Goal: Share content: Share content

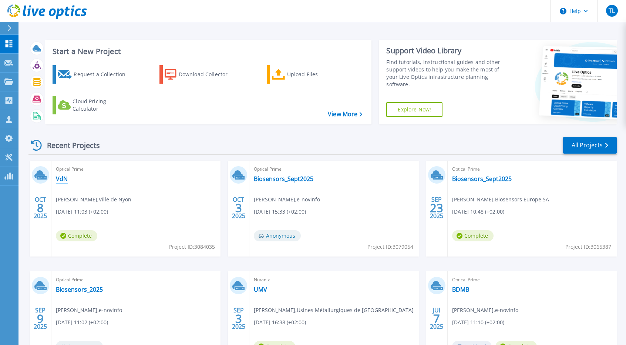
click at [63, 177] on link "VdN" at bounding box center [62, 178] width 12 height 7
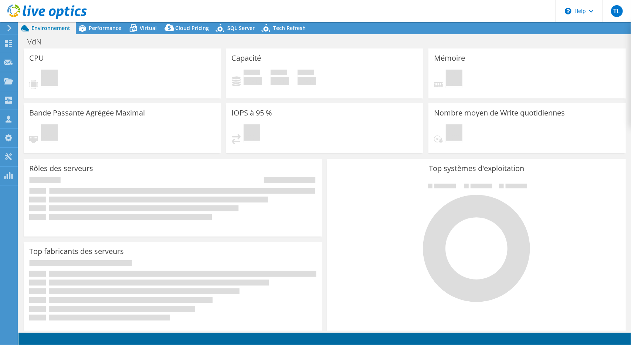
select select "USD"
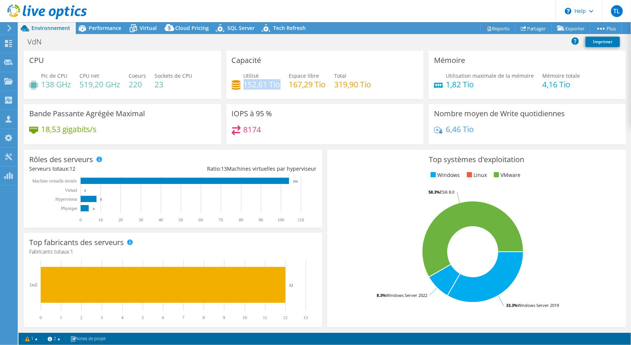
drag, startPoint x: 242, startPoint y: 84, endPoint x: 278, endPoint y: 84, distance: 36.2
click at [278, 84] on h4 "152,61 Tio" at bounding box center [262, 84] width 37 height 8
click at [106, 25] on span "Performance" at bounding box center [105, 27] width 33 height 7
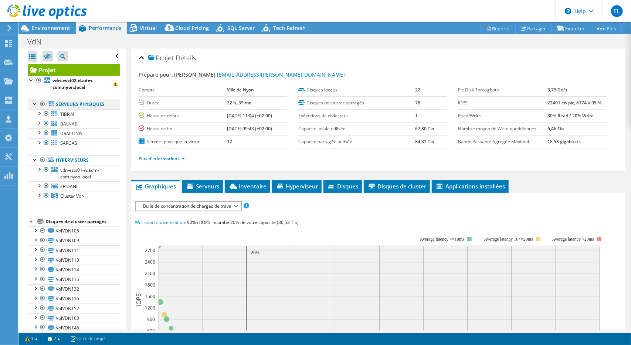
click at [43, 102] on div at bounding box center [42, 103] width 7 height 9
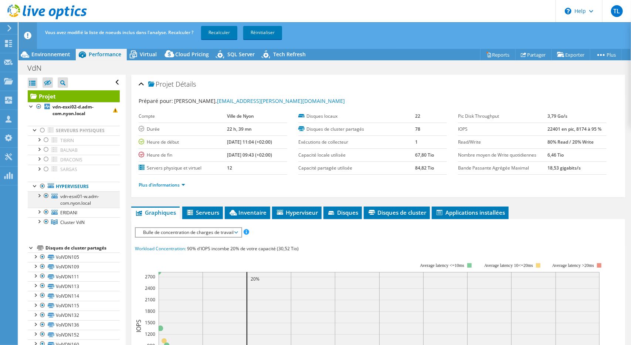
click at [45, 193] on div at bounding box center [46, 195] width 7 height 9
click at [47, 210] on div at bounding box center [46, 211] width 7 height 9
click at [38, 221] on div at bounding box center [38, 220] width 7 height 7
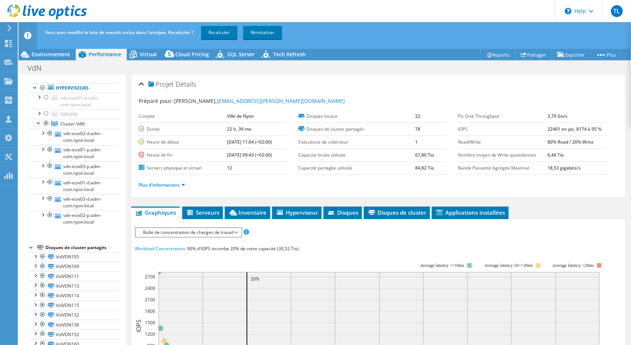
scroll to position [95, 0]
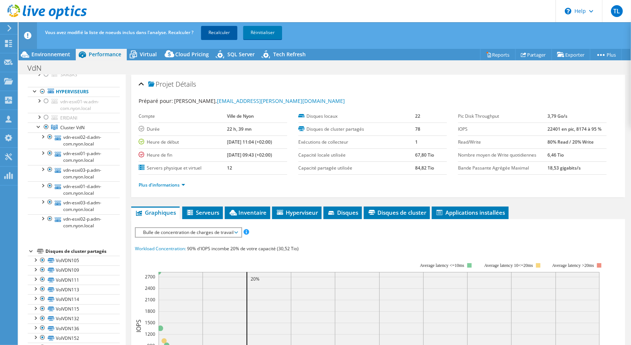
click at [219, 28] on link "Recalculer" at bounding box center [219, 32] width 36 height 13
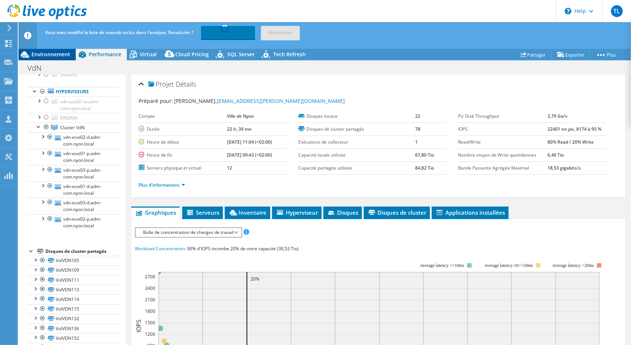
click at [44, 50] on div "Environnement" at bounding box center [46, 54] width 57 height 12
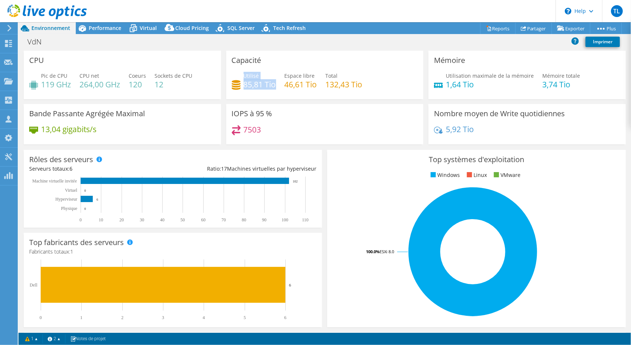
drag, startPoint x: 242, startPoint y: 79, endPoint x: 274, endPoint y: 84, distance: 33.4
click at [274, 84] on div "Utilisé 85,81 Tio" at bounding box center [260, 80] width 33 height 17
drag, startPoint x: 324, startPoint y: 82, endPoint x: 372, endPoint y: 85, distance: 48.1
click at [372, 85] on div "Utilisé 85,81 Tio Espace libre 46,61 Tio Total 132,43 Tio" at bounding box center [325, 84] width 186 height 24
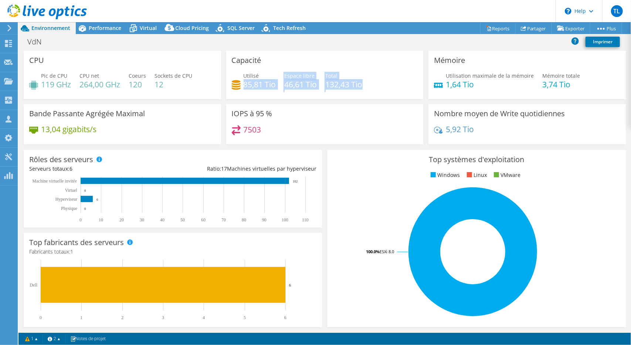
drag, startPoint x: 243, startPoint y: 85, endPoint x: 361, endPoint y: 84, distance: 118.4
click at [361, 84] on div "Utilisé 85,81 Tio Espace libre 46,61 Tio Total 132,43 Tio" at bounding box center [325, 84] width 186 height 24
click at [361, 84] on h4 "132,43 Tio" at bounding box center [344, 84] width 37 height 8
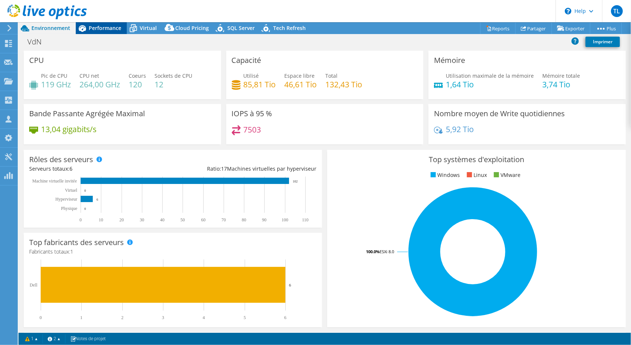
click at [97, 27] on span "Performance" at bounding box center [105, 27] width 33 height 7
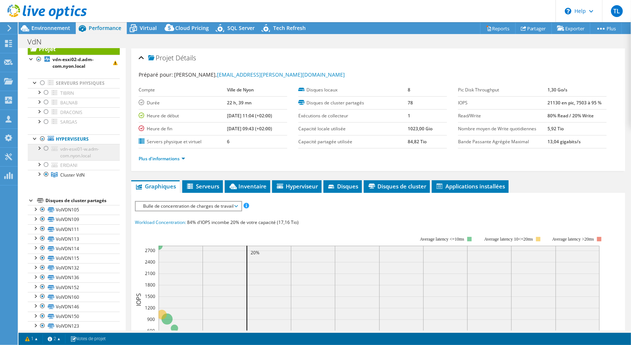
scroll to position [14, 0]
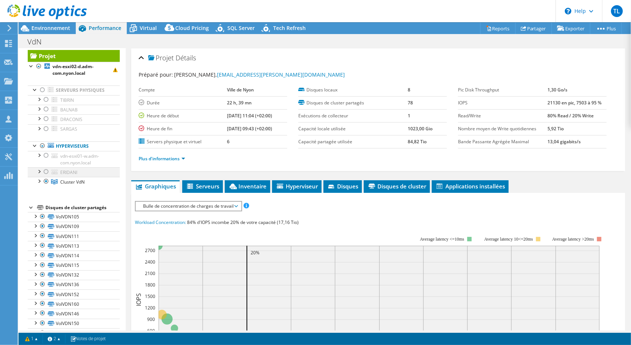
click at [39, 171] on div at bounding box center [38, 170] width 7 height 7
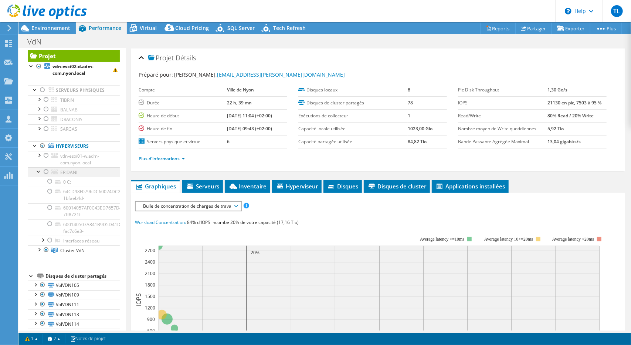
click at [39, 171] on div at bounding box center [38, 170] width 7 height 7
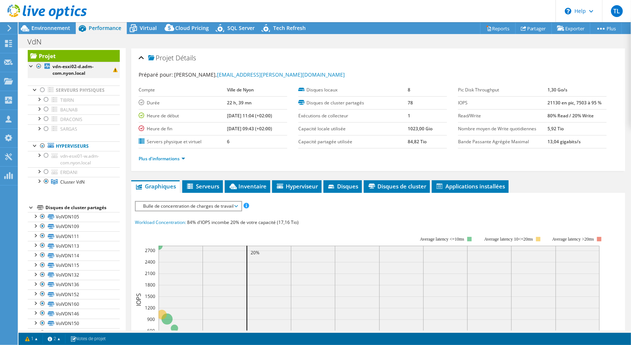
click at [38, 65] on div at bounding box center [38, 66] width 7 height 9
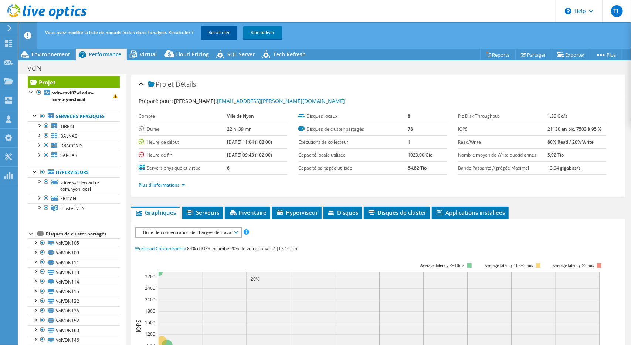
click at [218, 37] on link "Recalculer" at bounding box center [219, 32] width 36 height 13
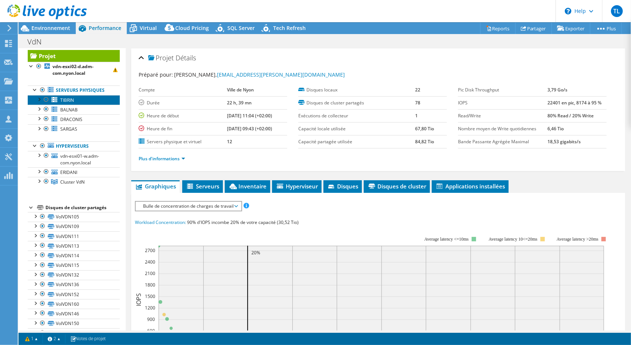
click at [66, 98] on span "TIBRIN" at bounding box center [67, 100] width 14 height 6
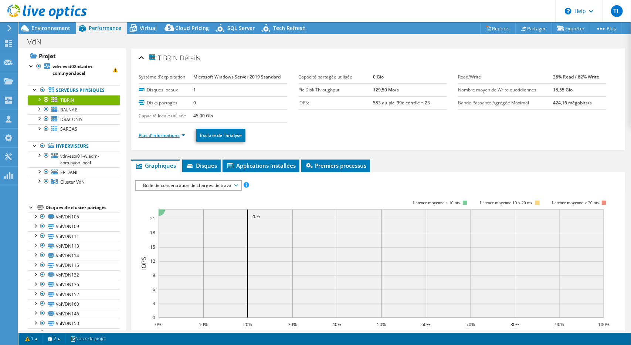
click at [155, 132] on link "Plus d'informations" at bounding box center [162, 135] width 47 height 6
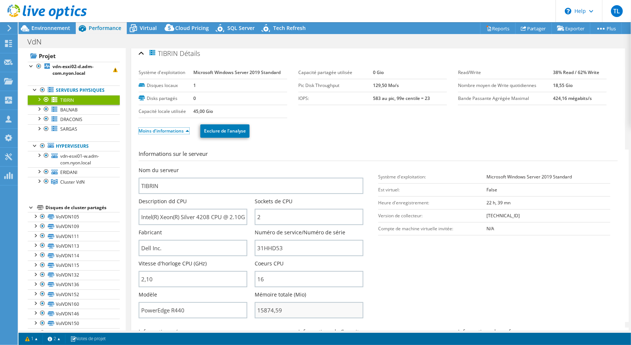
scroll to position [0, 0]
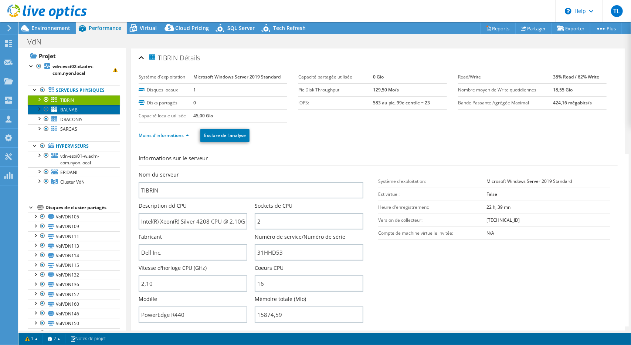
click at [67, 111] on span "BALNAB" at bounding box center [68, 110] width 17 height 6
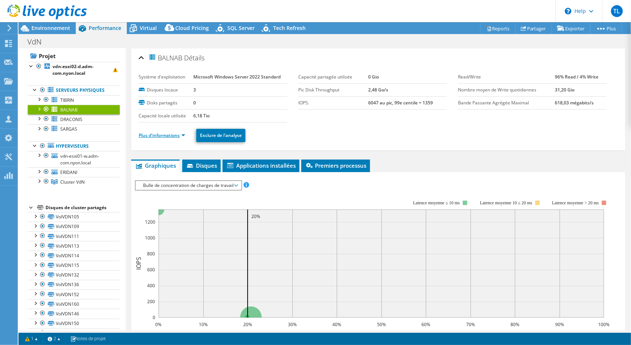
click at [148, 136] on link "Plus d'informations" at bounding box center [162, 135] width 47 height 6
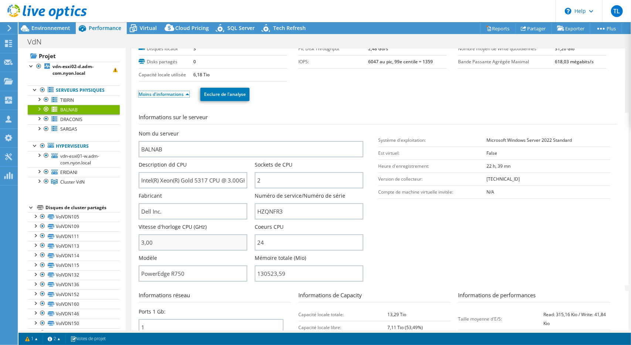
scroll to position [43, 0]
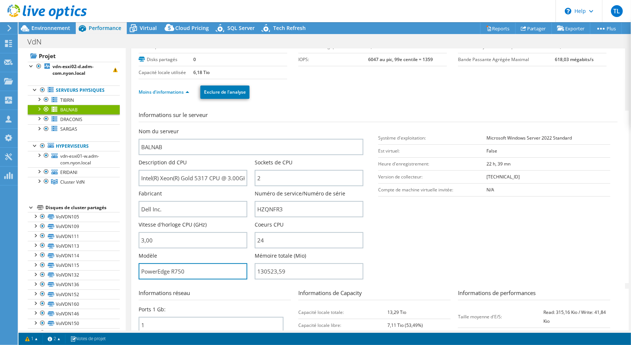
drag, startPoint x: 197, startPoint y: 273, endPoint x: 186, endPoint y: 76, distance: 197.5
click at [186, 76] on div "Système d'exploitation Microsoft Windows Server 2022 Standard Disques locaux 3 …" at bounding box center [378, 235] width 479 height 424
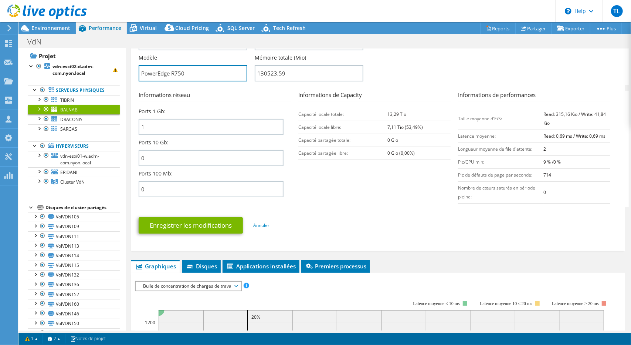
scroll to position [0, 0]
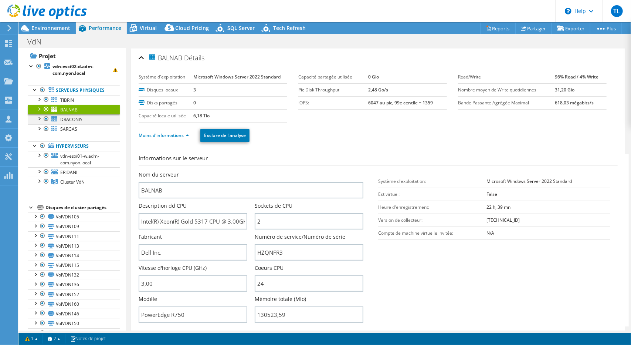
click at [38, 119] on div at bounding box center [38, 117] width 7 height 7
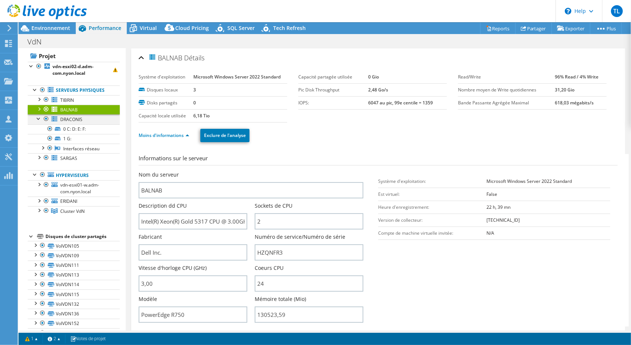
click at [38, 119] on div at bounding box center [38, 117] width 7 height 7
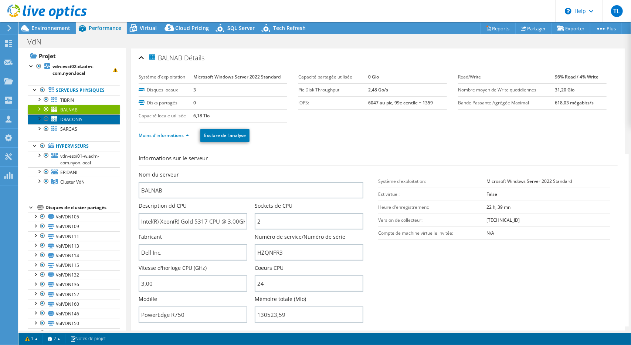
click at [70, 120] on span "DRACONIS" at bounding box center [71, 119] width 22 height 6
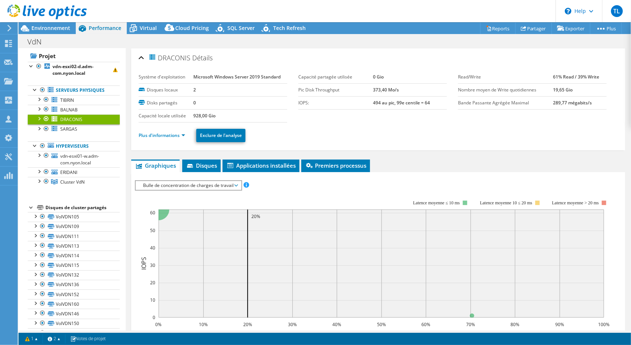
click at [159, 137] on li "Plus d'informations" at bounding box center [164, 135] width 51 height 8
click at [158, 135] on link "Plus d'informations" at bounding box center [162, 135] width 47 height 6
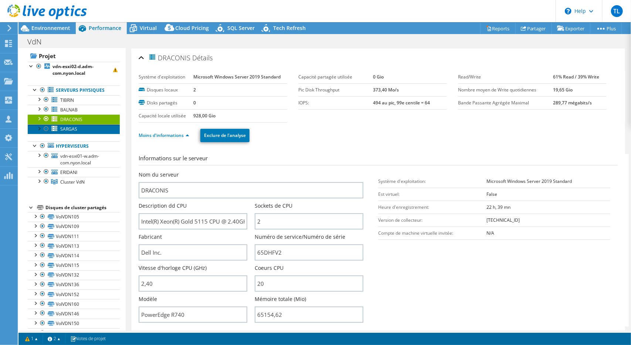
click at [67, 131] on span "SARGAS" at bounding box center [68, 129] width 17 height 6
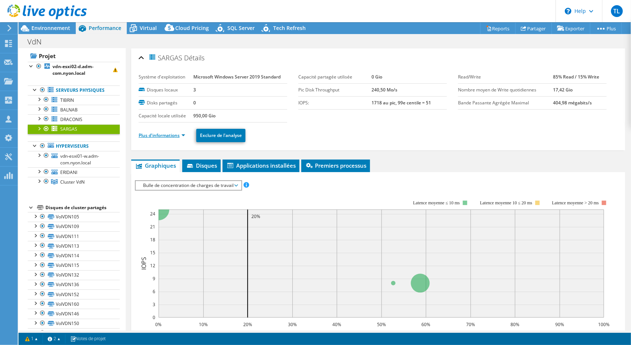
click at [165, 137] on link "Plus d'informations" at bounding box center [162, 135] width 47 height 6
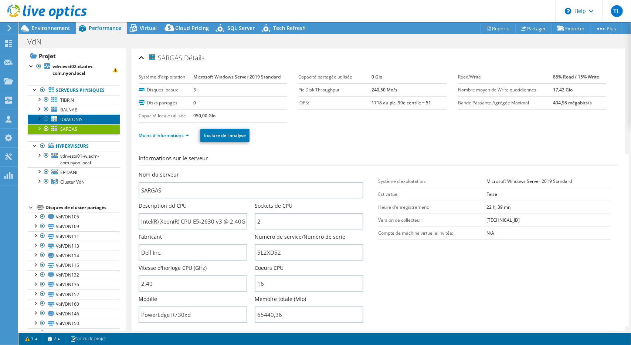
click at [79, 118] on span "DRACONIS" at bounding box center [71, 119] width 22 height 6
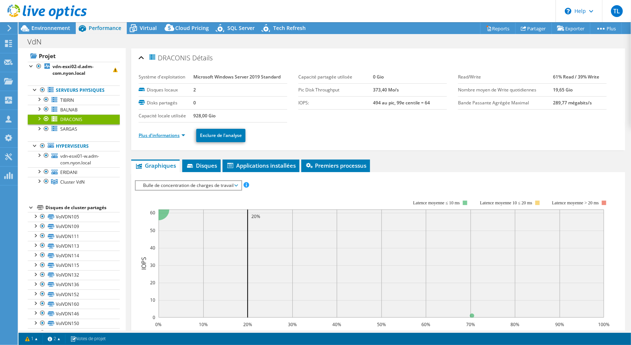
click at [152, 135] on link "Plus d'informations" at bounding box center [162, 135] width 47 height 6
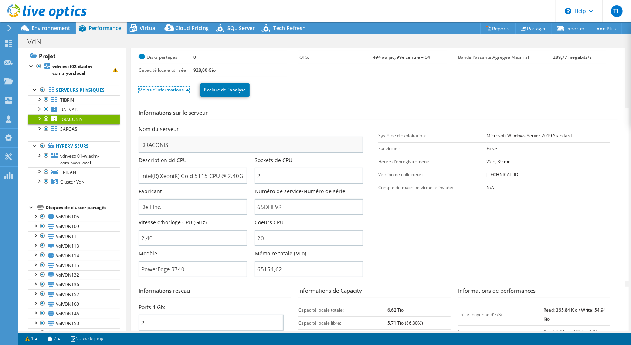
scroll to position [46, 0]
drag, startPoint x: 204, startPoint y: 269, endPoint x: 129, endPoint y: 267, distance: 74.7
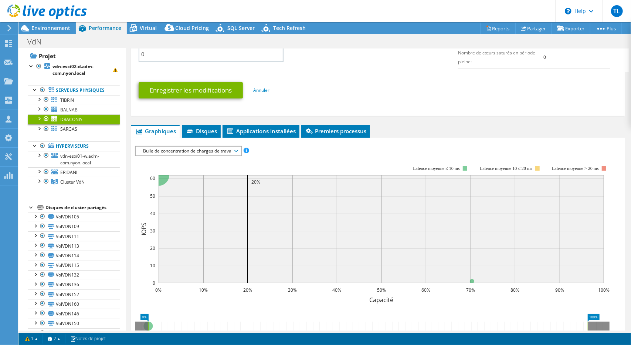
scroll to position [383, 0]
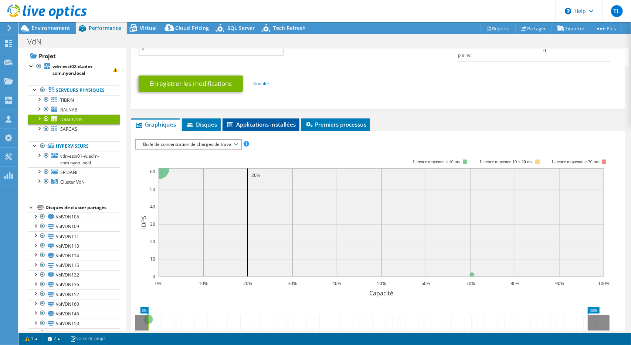
click at [249, 126] on span "Applications installées" at bounding box center [261, 124] width 70 height 7
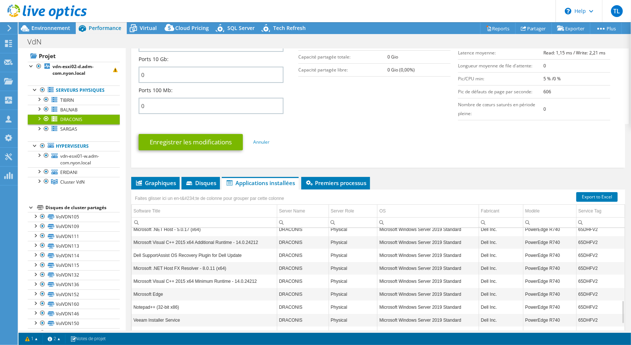
scroll to position [0, 0]
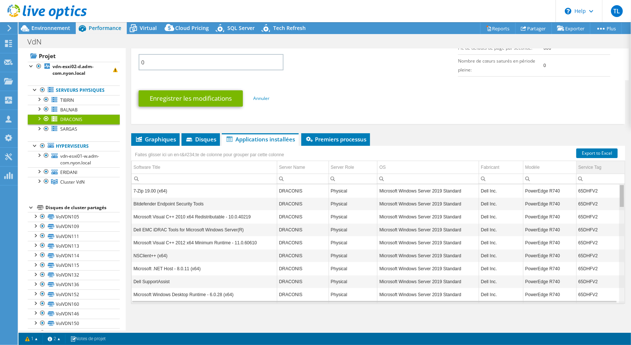
drag, startPoint x: 618, startPoint y: 231, endPoint x: 618, endPoint y: 166, distance: 64.7
click at [618, 166] on body "TL Membre de l'équipe [PERSON_NAME] [PERSON_NAME][EMAIL_ADDRESS][DOMAIN_NAME] e…" at bounding box center [315, 172] width 631 height 345
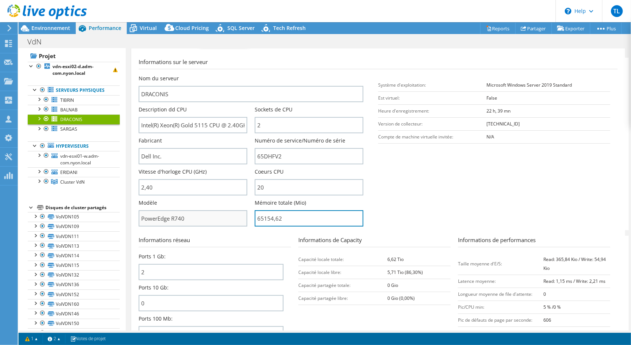
drag, startPoint x: 291, startPoint y: 213, endPoint x: 239, endPoint y: 222, distance: 52.8
click at [239, 75] on div "Nom du serveur DRACONIS Description dd CPU Intel(R) Xeon(R) Gold 5115 CPU @ 2.4…" at bounding box center [255, 75] width 232 height 0
type input "6515462"
click at [272, 227] on div "Mémoire totale (Mio) 6515462" at bounding box center [313, 214] width 116 height 31
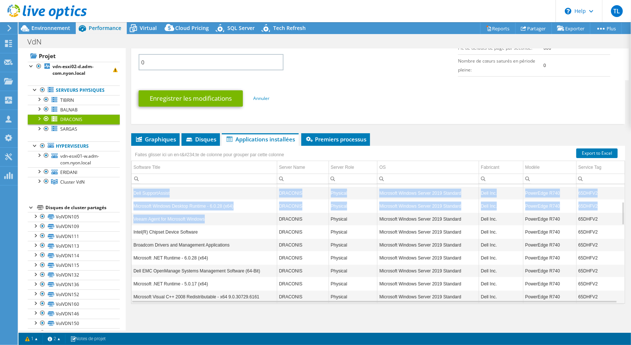
drag, startPoint x: 131, startPoint y: 216, endPoint x: 227, endPoint y: 212, distance: 96.6
click at [227, 212] on div "DRACONIS [GEOGRAPHIC_DATA] Système d'exploitation Microsoft Windows Server 2019…" at bounding box center [378, 5] width 505 height 651
click at [227, 212] on td "Veeam Agent for Microsoft Windows" at bounding box center [204, 218] width 145 height 13
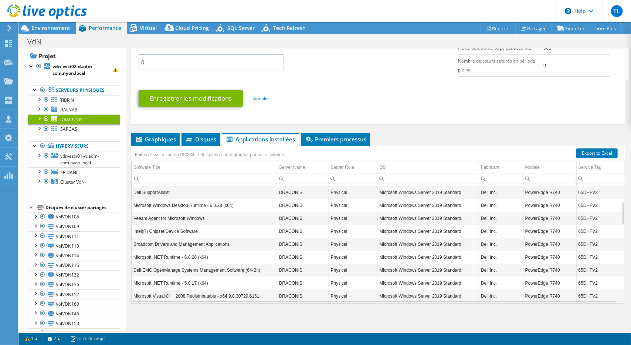
click at [225, 213] on td "Veeam Agent for Microsoft Windows" at bounding box center [204, 218] width 145 height 13
drag, startPoint x: 145, startPoint y: 213, endPoint x: 249, endPoint y: 218, distance: 104.4
click at [249, 218] on td "Veeam Agent for Microsoft Windows" at bounding box center [204, 218] width 145 height 13
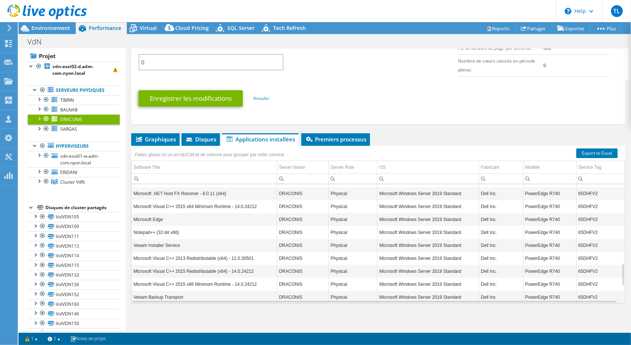
scroll to position [399, 0]
drag, startPoint x: 135, startPoint y: 288, endPoint x: 196, endPoint y: 292, distance: 61.9
click at [196, 292] on td "Veeam Backup Transport" at bounding box center [204, 296] width 145 height 13
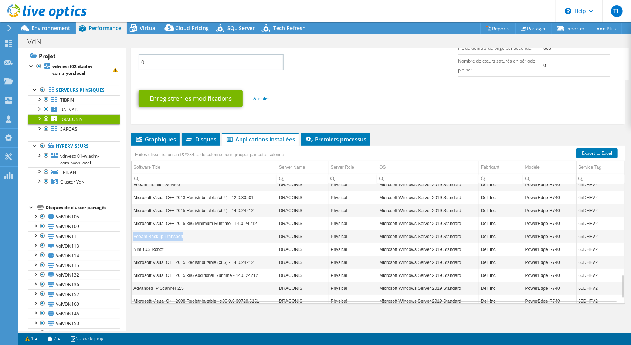
scroll to position [460, 0]
click at [219, 175] on input "Column Software Title, Filter cell" at bounding box center [204, 179] width 145 height 10
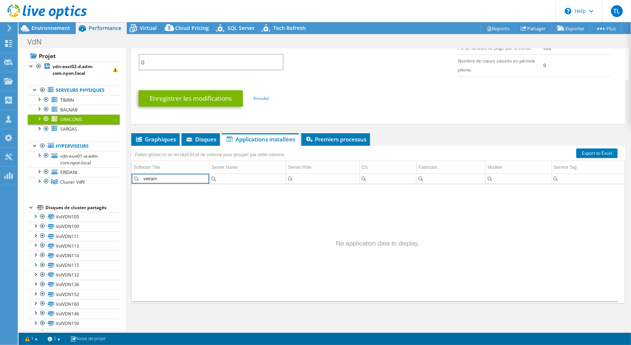
scroll to position [0, 0]
type input "veeam"
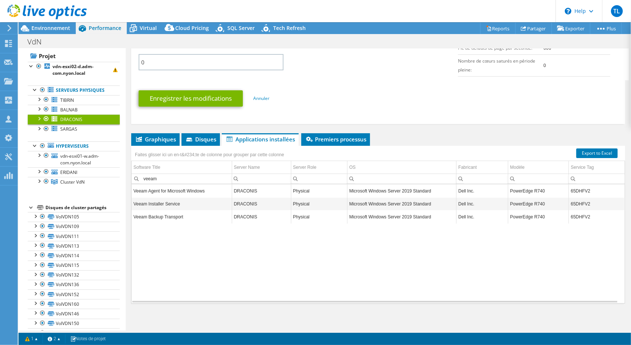
click at [174, 237] on div "Veeam Agent for Microsoft Windows DRACONIS Physical Microsoft Windows Server 20…" at bounding box center [378, 243] width 493 height 119
click at [67, 102] on link "TIBRIN" at bounding box center [74, 100] width 92 height 10
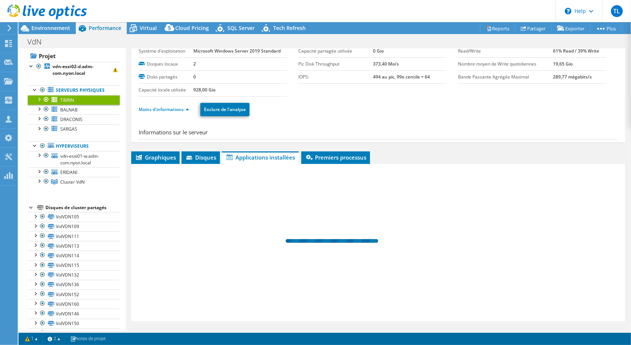
scroll to position [26, 0]
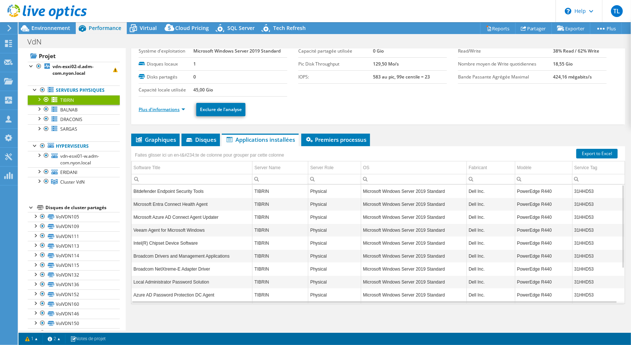
click at [169, 110] on link "Plus d'informations" at bounding box center [162, 109] width 47 height 6
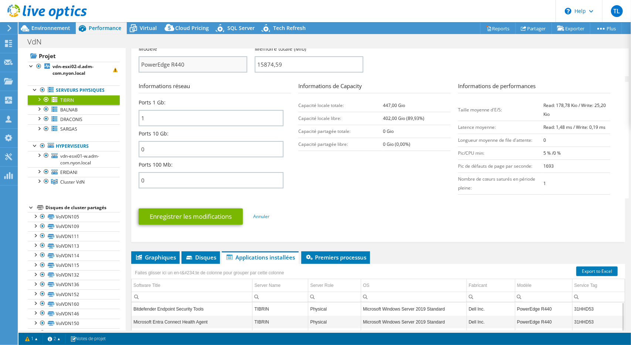
scroll to position [337, 0]
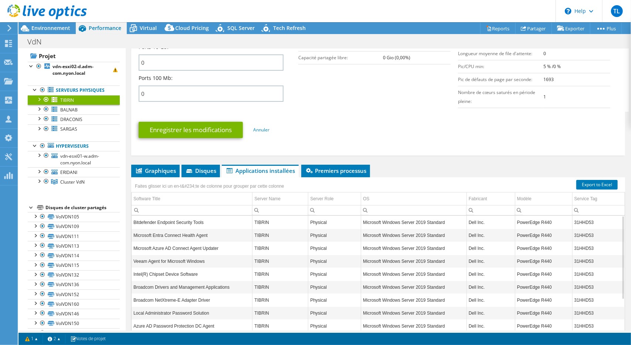
click at [171, 205] on input "Column Software Title, Filter cell" at bounding box center [192, 210] width 121 height 10
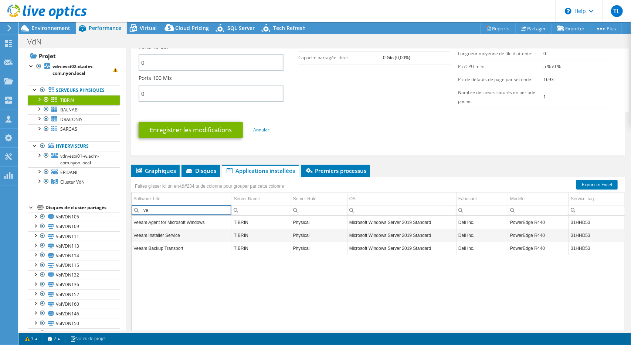
type input "v"
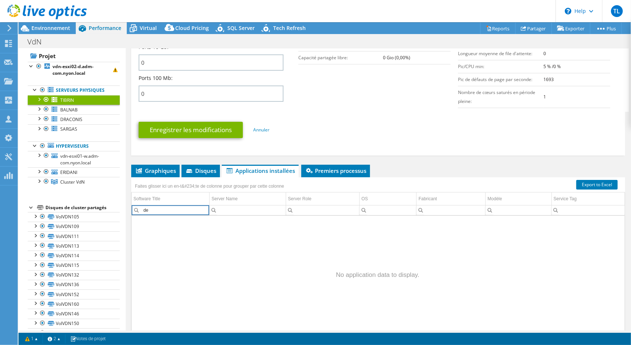
type input "d"
type input "D"
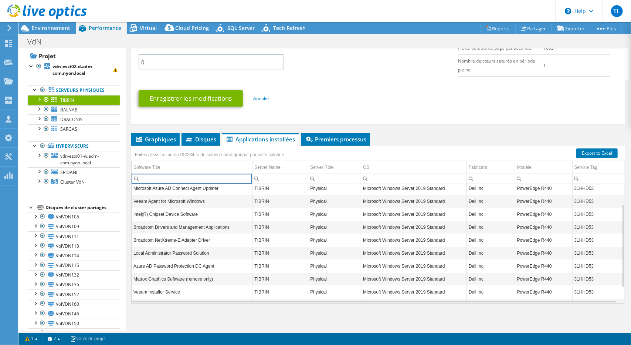
scroll to position [51, 0]
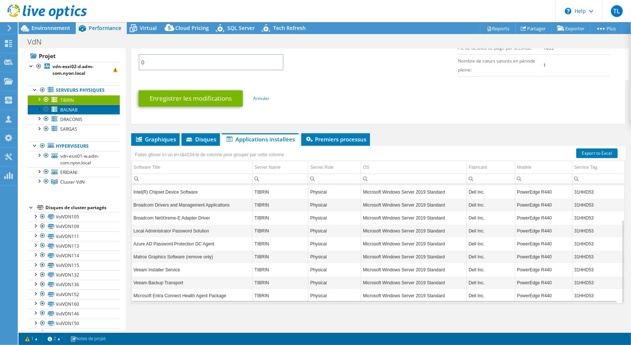
click at [61, 110] on span "BALNAB" at bounding box center [68, 110] width 17 height 6
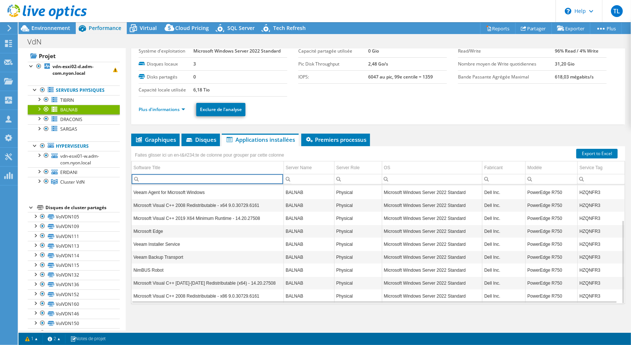
click at [176, 176] on input "Column Software Title, Filter cell" at bounding box center [208, 179] width 152 height 10
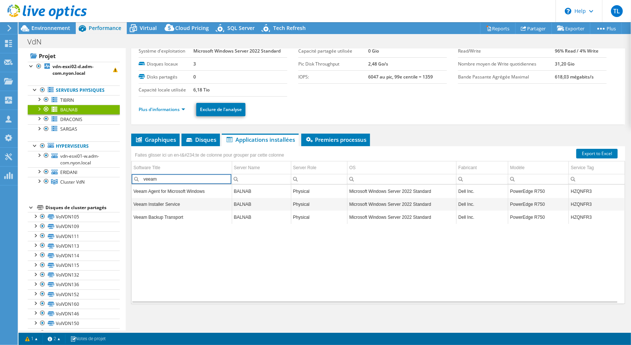
scroll to position [0, 0]
type input "veeam"
click at [67, 119] on span "DRACONIS" at bounding box center [71, 119] width 22 height 6
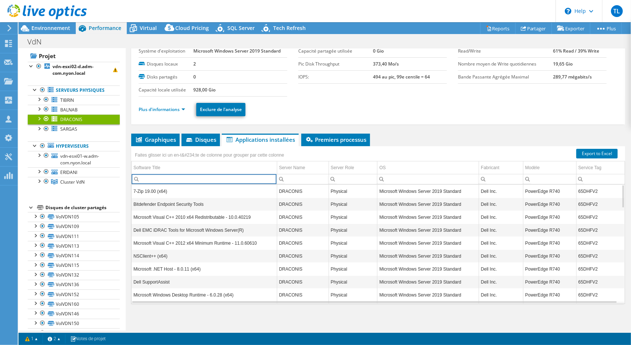
click at [173, 175] on input "Column Software Title, Filter cell" at bounding box center [204, 179] width 145 height 10
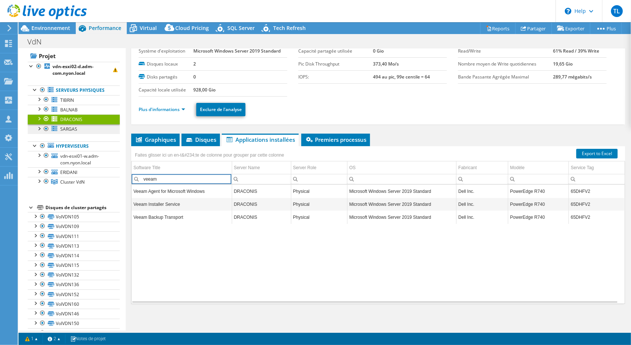
type input "veeam"
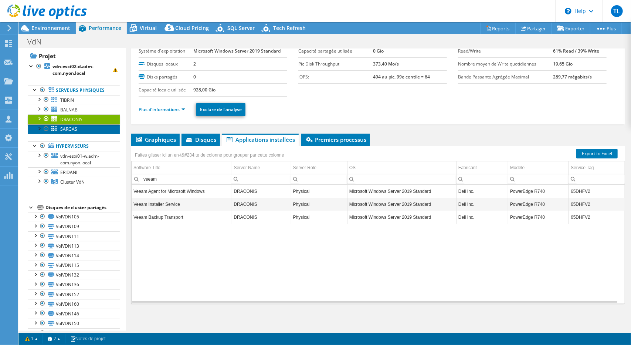
click at [61, 128] on span "SARGAS" at bounding box center [68, 129] width 17 height 6
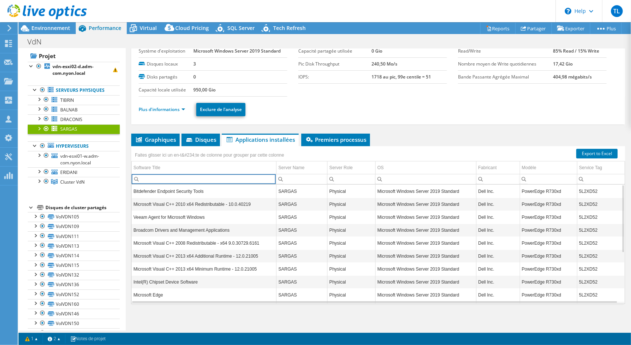
click at [165, 176] on input "Column Software Title, Filter cell" at bounding box center [204, 179] width 145 height 10
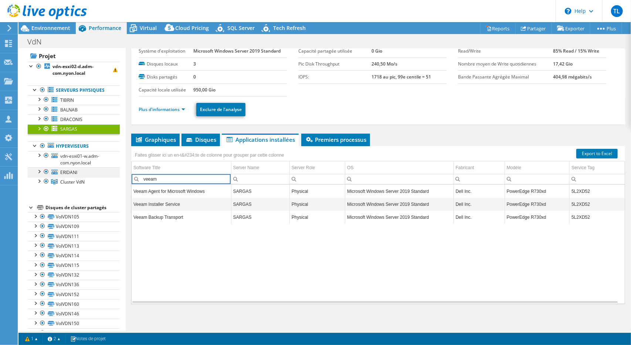
type input "veeam"
click at [39, 171] on div at bounding box center [38, 170] width 7 height 7
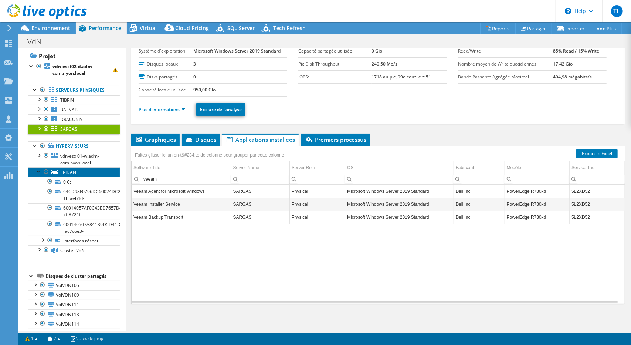
click at [69, 169] on span "ERIDANI" at bounding box center [68, 172] width 17 height 6
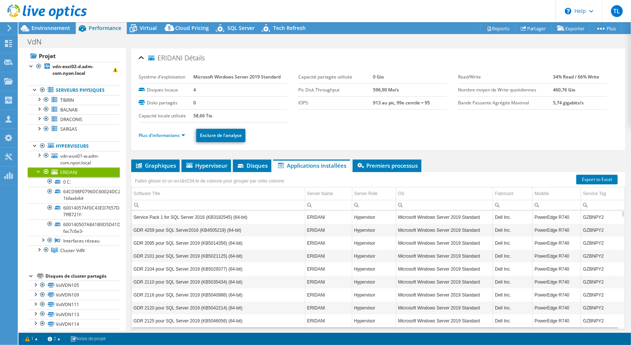
scroll to position [1, 0]
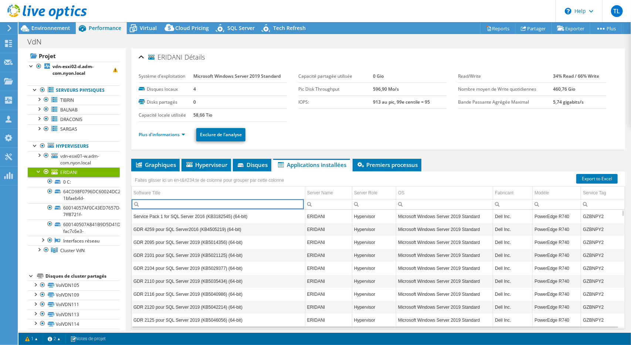
click at [162, 203] on input "Column Software Title, Filter cell" at bounding box center [218, 204] width 173 height 10
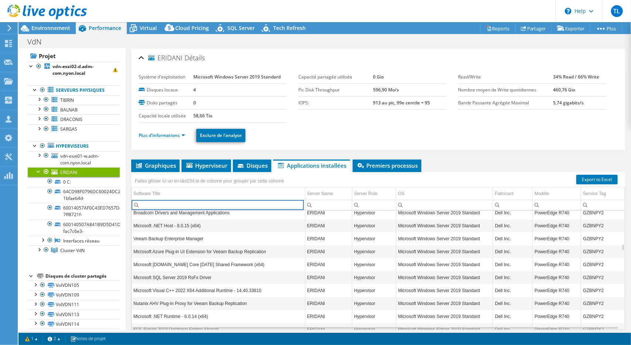
scroll to position [0, 0]
click at [163, 202] on input "Column Software Title, Filter cell" at bounding box center [218, 205] width 173 height 10
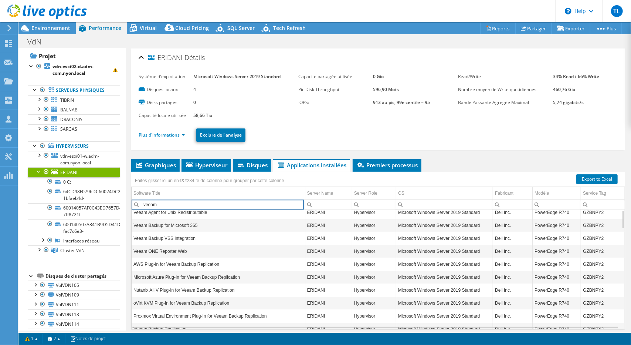
scroll to position [0, 0]
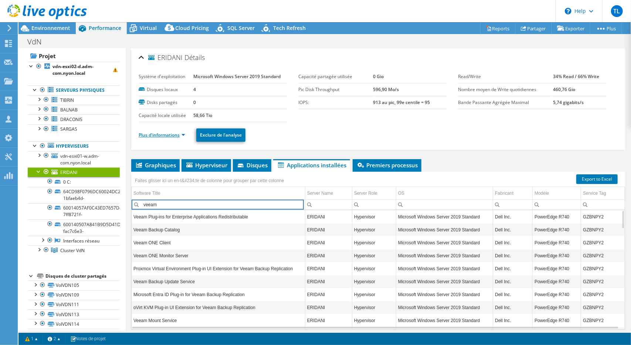
type input "veeam"
click at [168, 132] on link "Plus d'informations" at bounding box center [162, 135] width 47 height 6
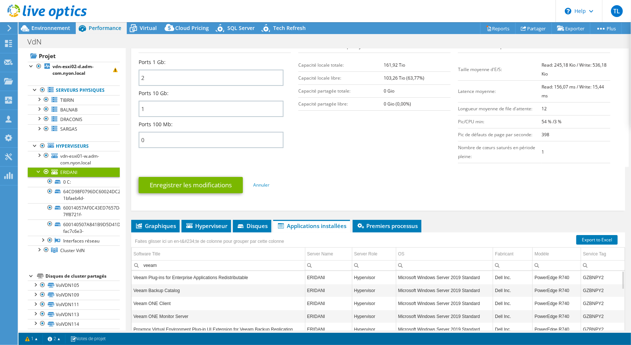
scroll to position [377, 0]
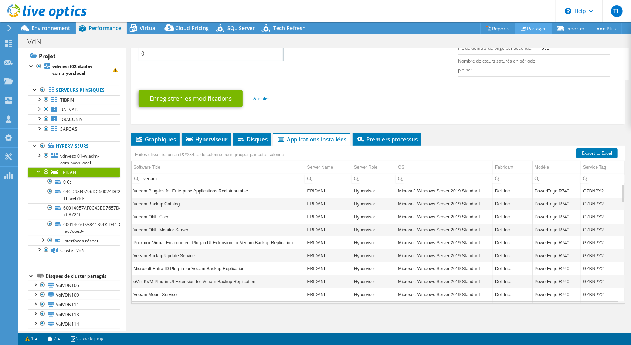
click at [527, 33] on link "Partager" at bounding box center [534, 28] width 37 height 11
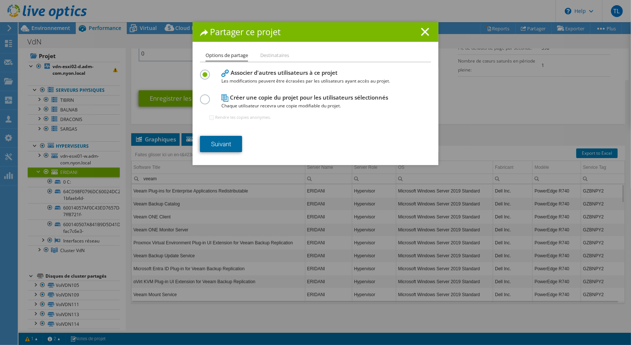
click at [226, 149] on link "Suivant" at bounding box center [221, 144] width 42 height 16
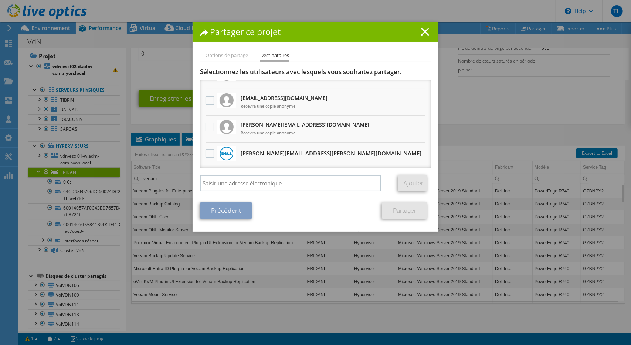
scroll to position [43, 0]
click at [207, 102] on label at bounding box center [211, 100] width 11 height 9
click at [0, 0] on input "checkbox" at bounding box center [0, 0] width 0 height 0
click at [209, 128] on label at bounding box center [211, 127] width 11 height 9
click at [0, 0] on input "checkbox" at bounding box center [0, 0] width 0 height 0
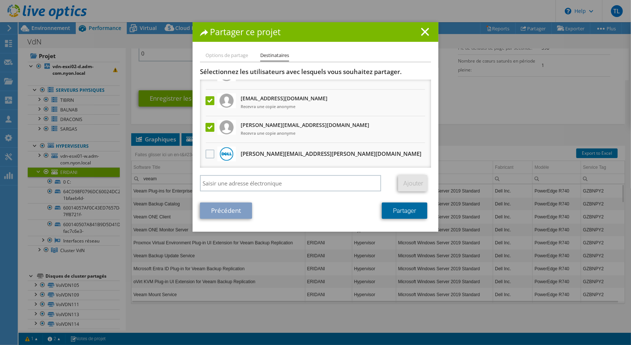
click at [404, 217] on link "Partager" at bounding box center [404, 210] width 45 height 16
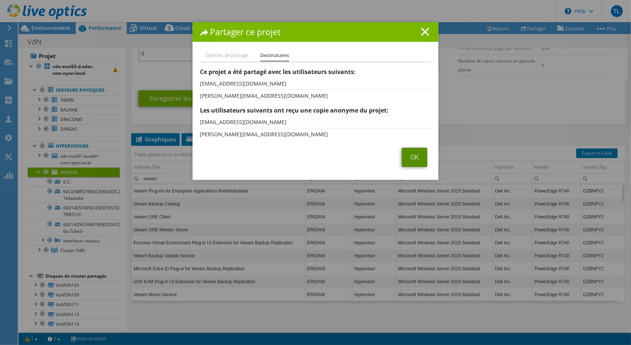
click at [411, 164] on link "OK" at bounding box center [415, 157] width 26 height 19
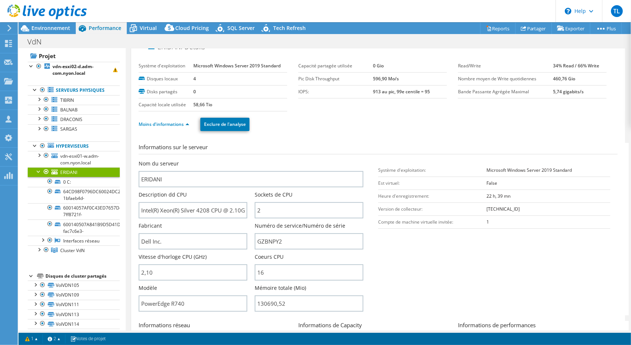
scroll to position [0, 0]
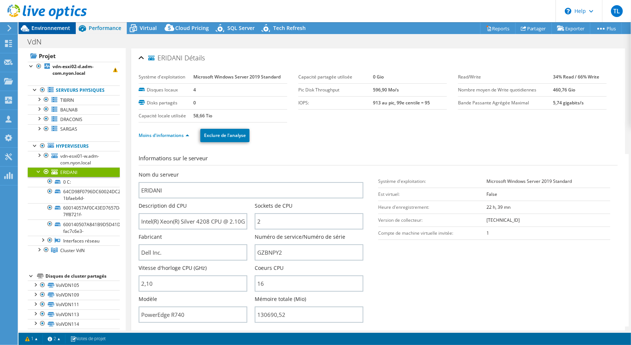
click at [59, 30] on span "Environnement" at bounding box center [50, 27] width 39 height 7
